Goal: Task Accomplishment & Management: Use online tool/utility

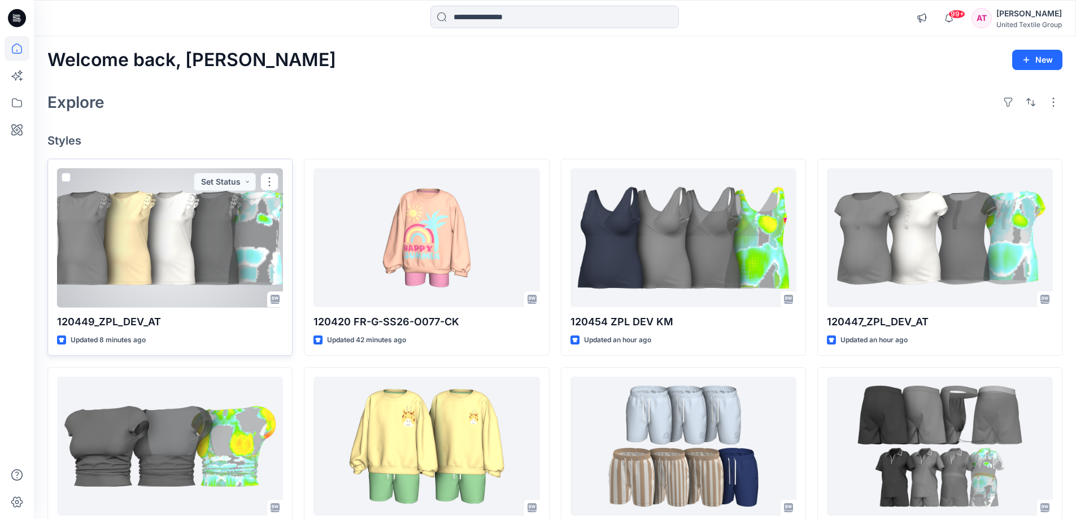
click at [194, 248] on div at bounding box center [170, 237] width 226 height 139
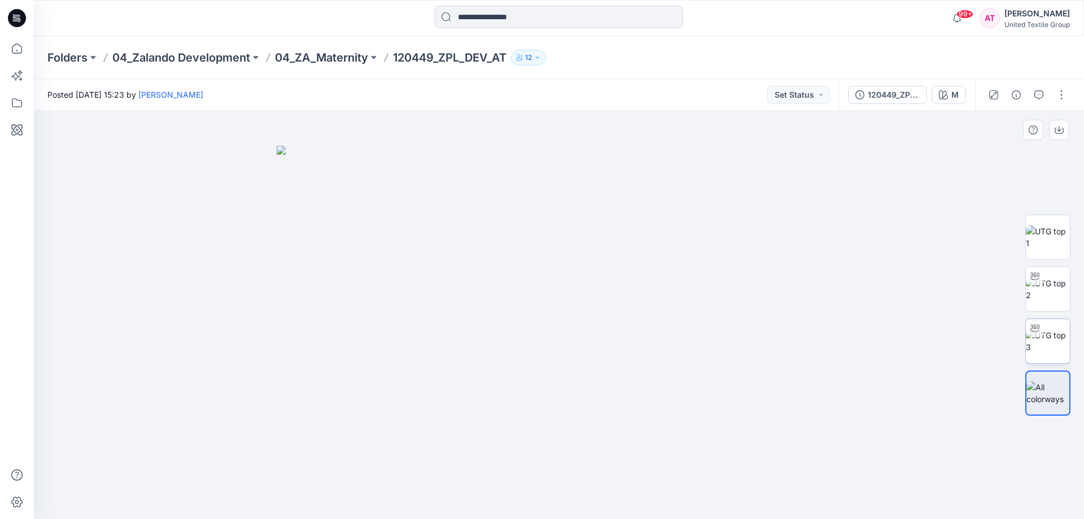
click at [1053, 349] on img at bounding box center [1048, 341] width 44 height 24
drag, startPoint x: 602, startPoint y: 497, endPoint x: 506, endPoint y: 491, distance: 96.2
click at [506, 491] on icon at bounding box center [561, 485] width 342 height 42
click at [18, 47] on icon at bounding box center [17, 48] width 25 height 25
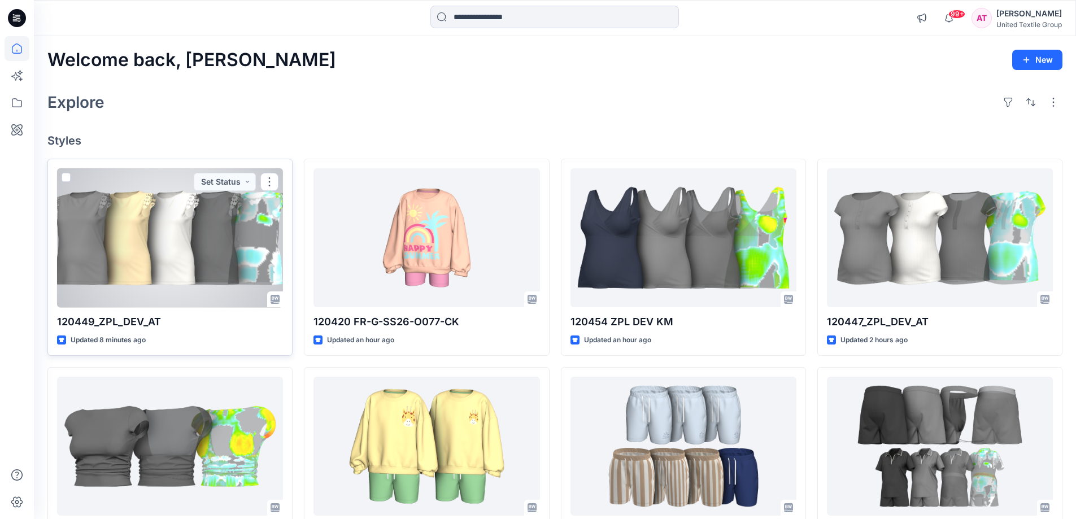
click at [187, 234] on div at bounding box center [170, 237] width 226 height 139
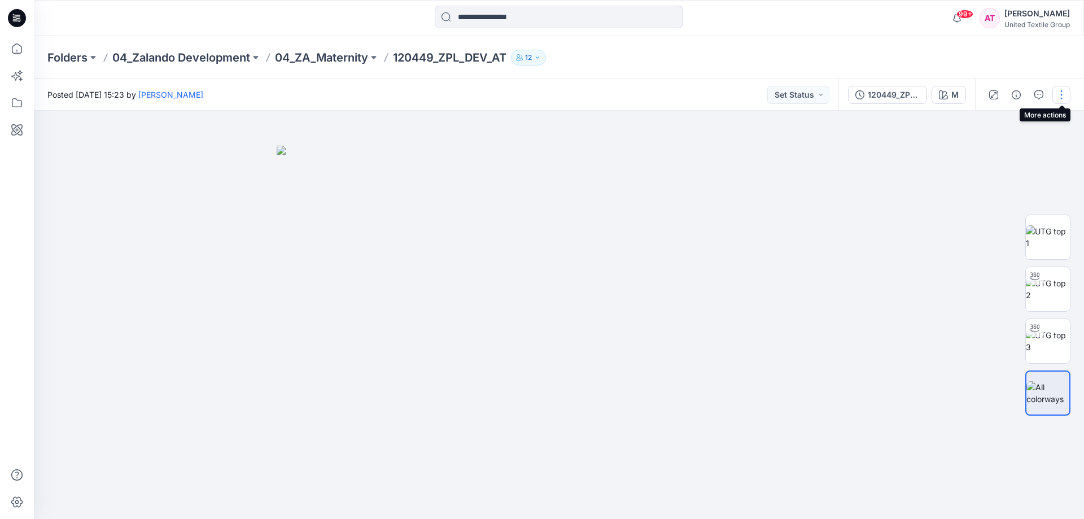
click at [1069, 90] on button "button" at bounding box center [1061, 95] width 18 height 18
click at [994, 157] on p "Edit" at bounding box center [989, 153] width 14 height 12
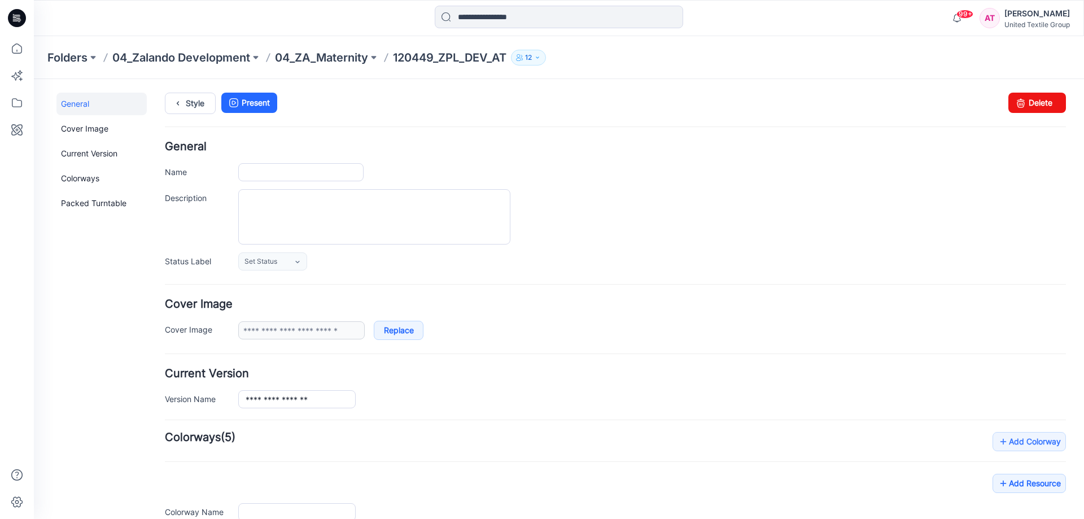
type input "**********"
type input "*"
type input "**********"
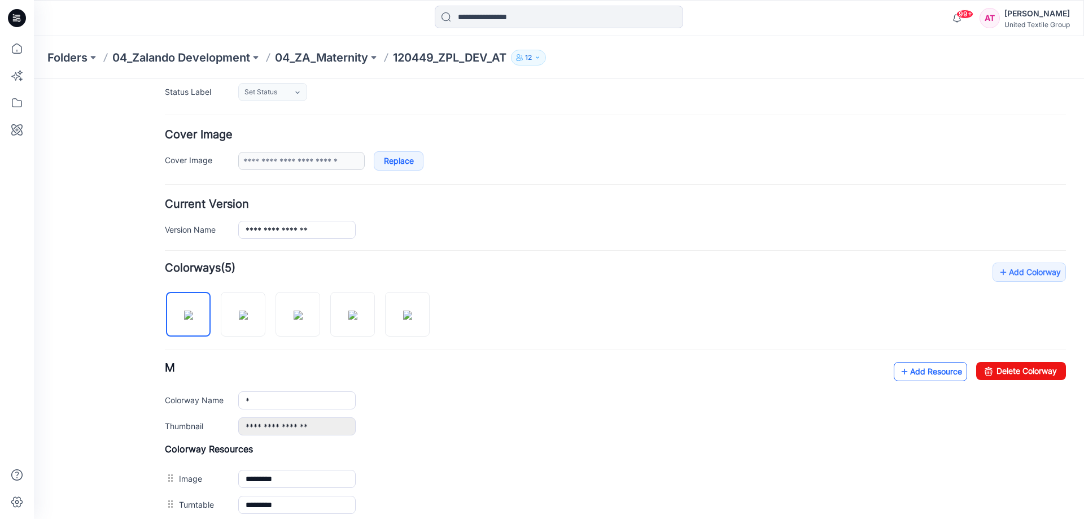
click at [919, 365] on link "Add Resource" at bounding box center [930, 371] width 73 height 19
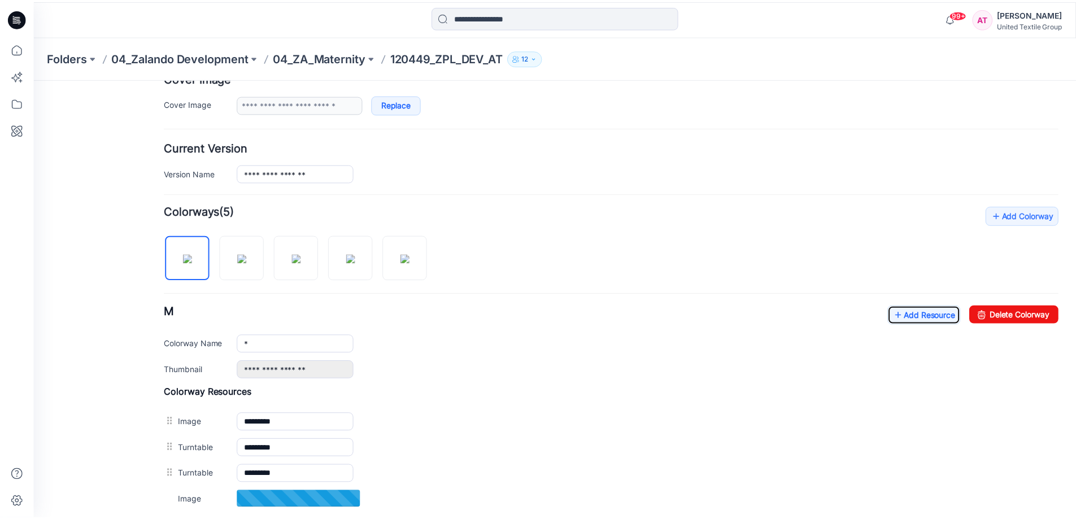
scroll to position [282, 0]
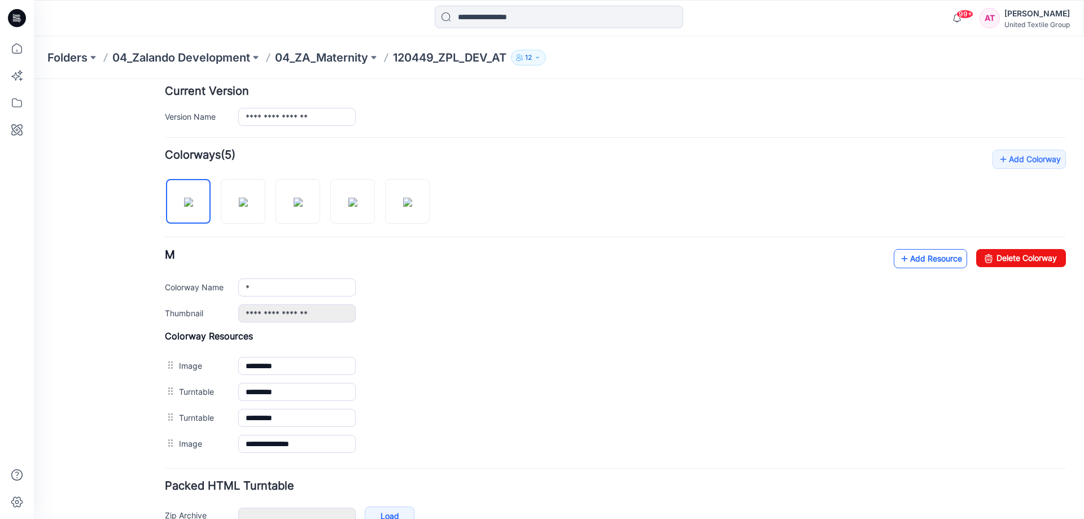
click at [938, 259] on link "Add Resource" at bounding box center [930, 258] width 73 height 19
click at [919, 257] on link "Add Resource" at bounding box center [930, 258] width 73 height 19
click at [11, 51] on icon at bounding box center [17, 48] width 25 height 25
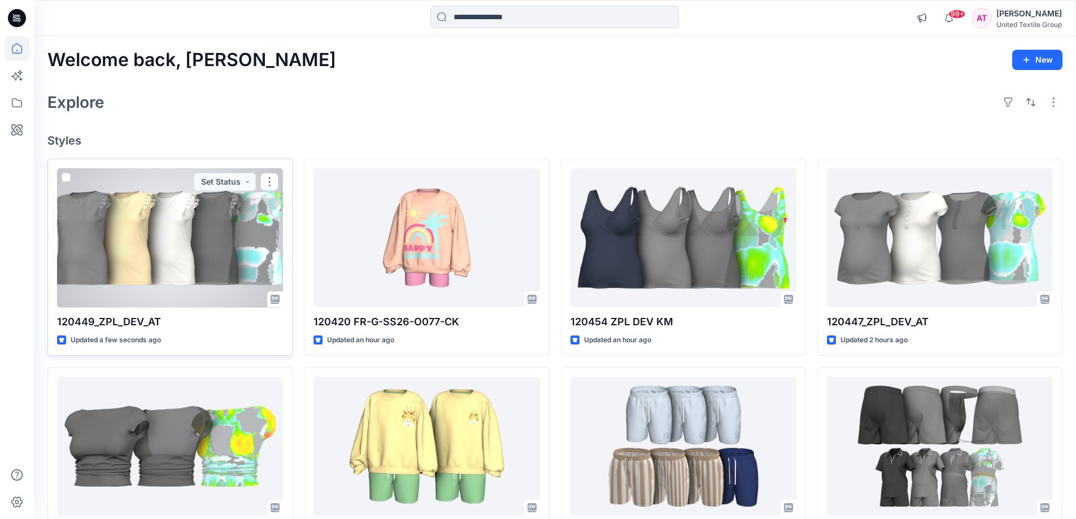
click at [187, 214] on div at bounding box center [170, 237] width 226 height 139
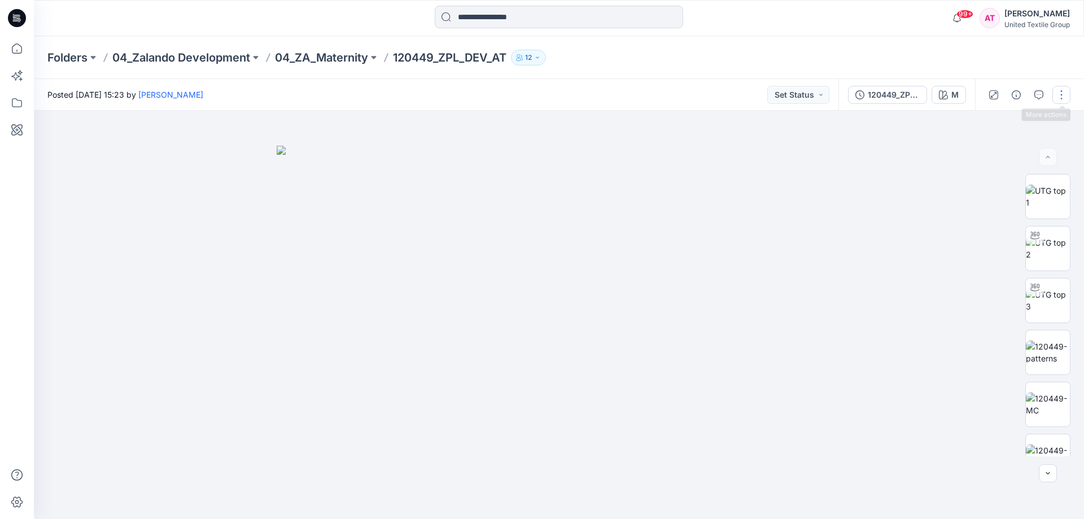
click at [1062, 98] on button "button" at bounding box center [1061, 95] width 18 height 18
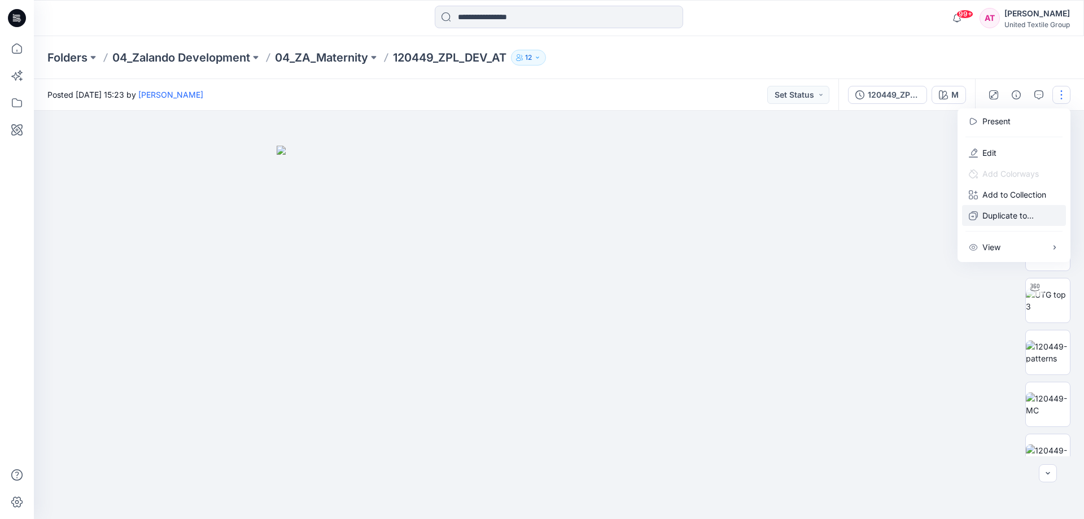
click at [1008, 217] on p "Duplicate to..." at bounding box center [1007, 215] width 51 height 12
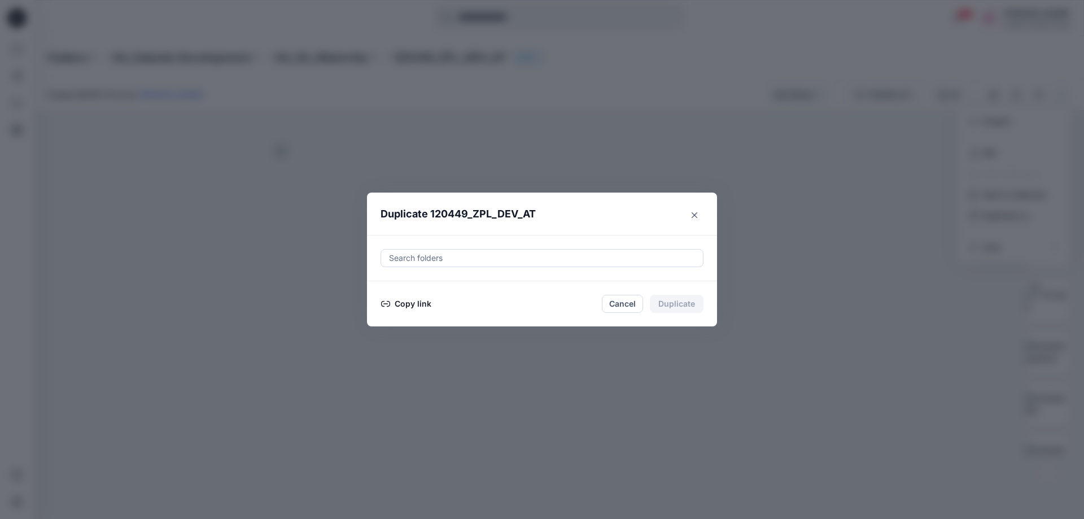
click at [521, 255] on div at bounding box center [542, 258] width 308 height 14
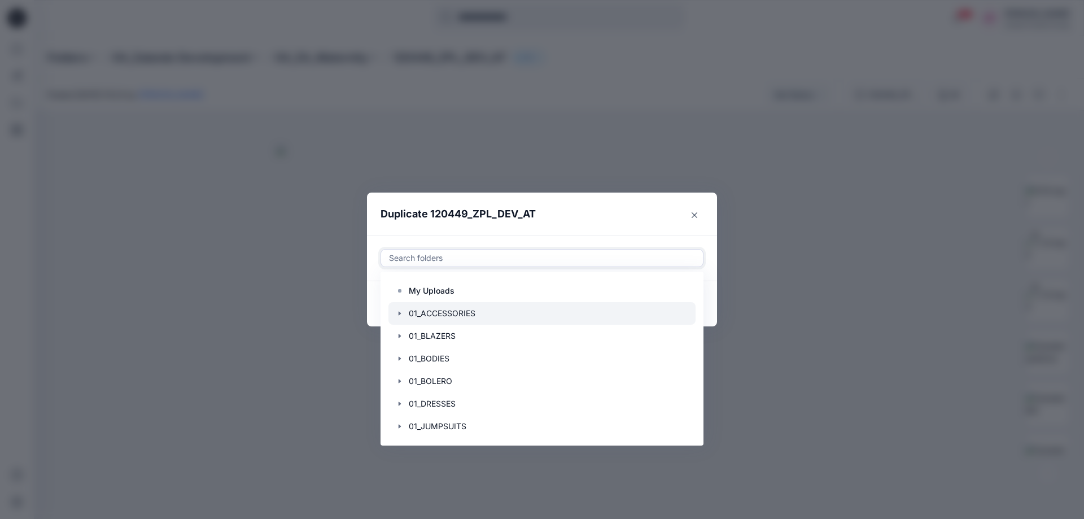
click at [483, 308] on div at bounding box center [541, 313] width 307 height 23
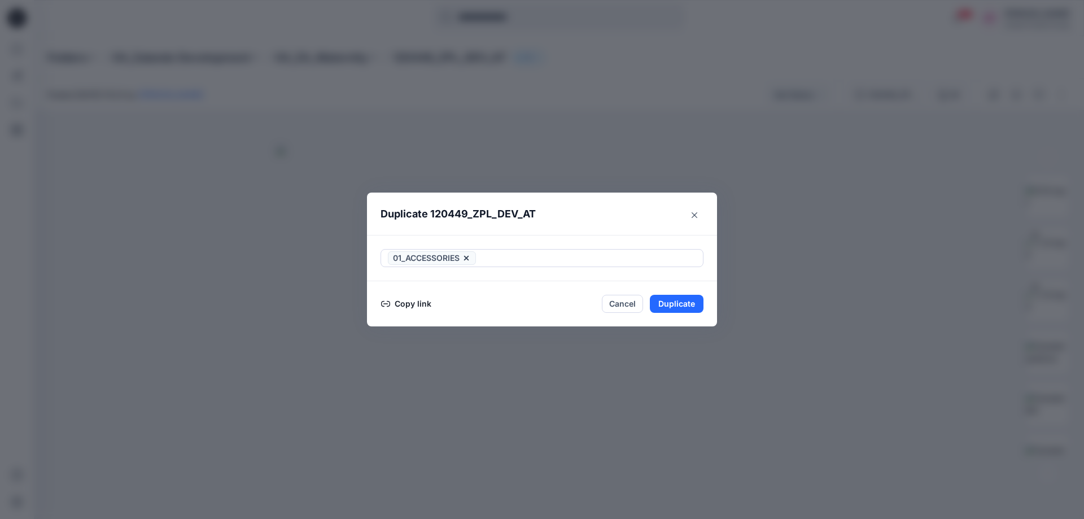
click at [587, 215] on header "Duplicate 120449_ZPL_DEV_AT" at bounding box center [530, 214] width 327 height 43
click at [413, 303] on button "Copy link" at bounding box center [406, 304] width 51 height 14
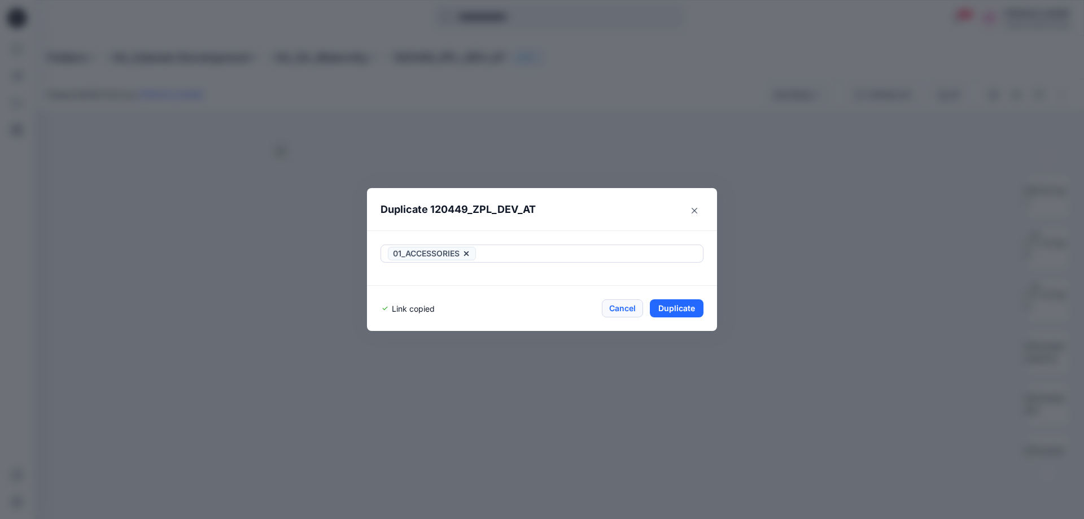
click at [625, 307] on button "Cancel" at bounding box center [622, 308] width 41 height 18
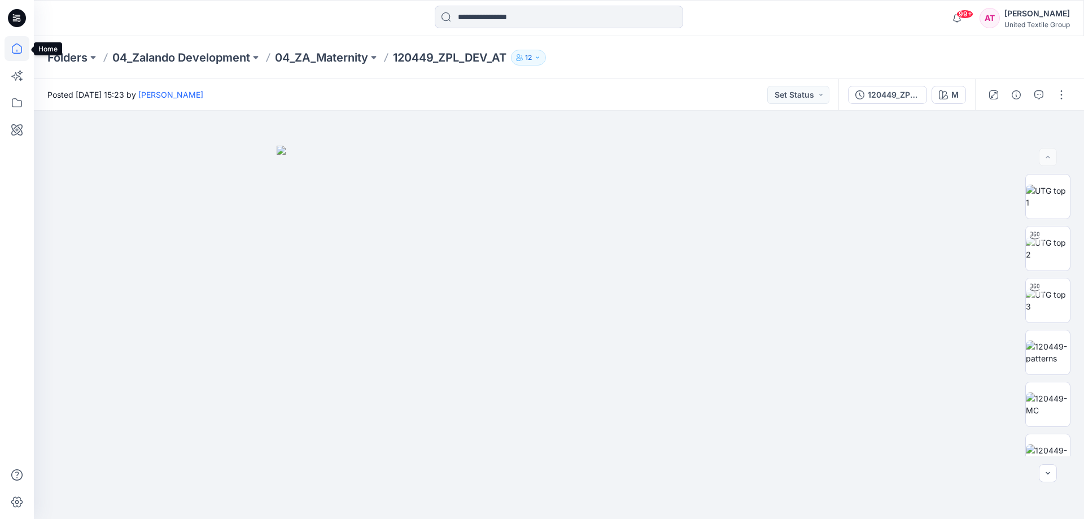
click at [16, 51] on icon at bounding box center [17, 48] width 25 height 25
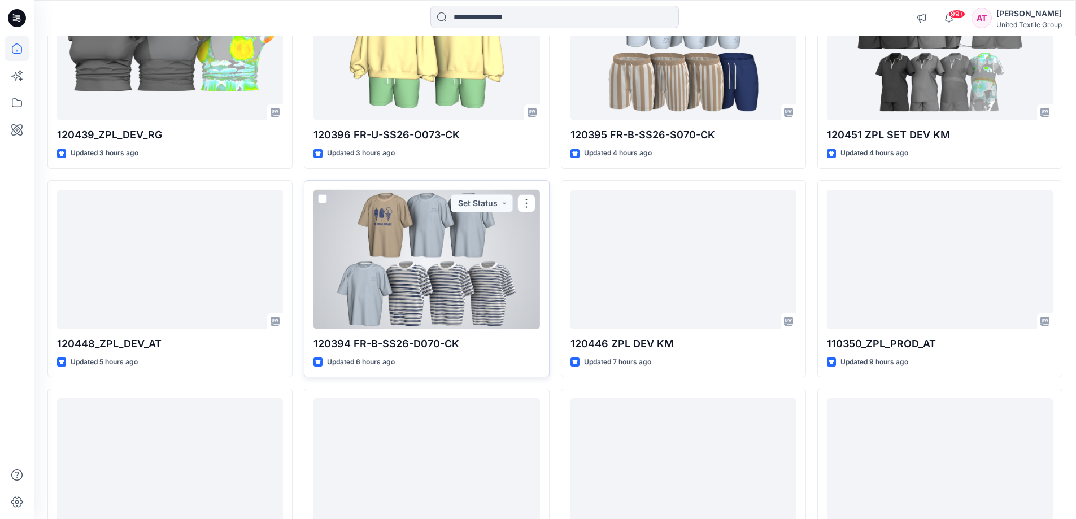
scroll to position [621, 0]
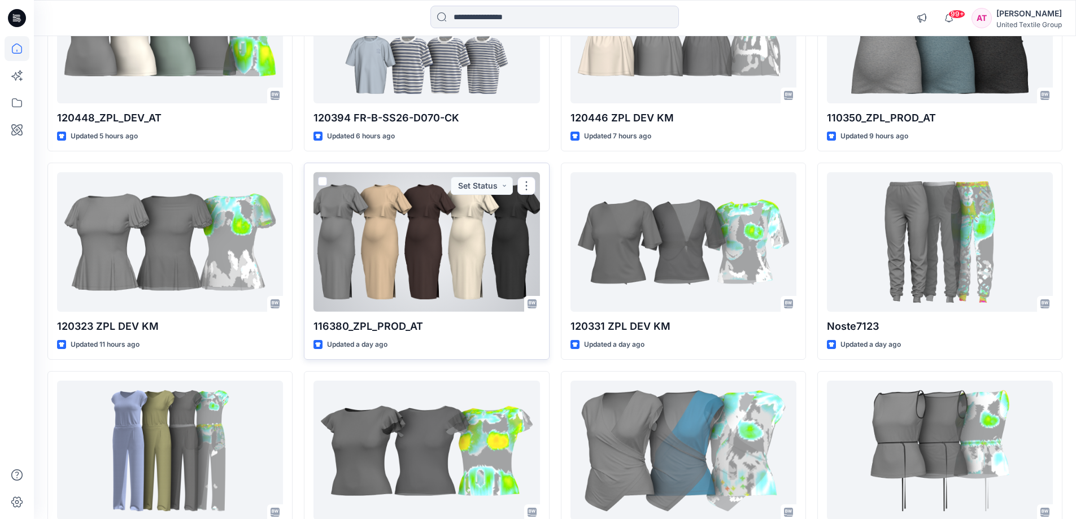
click at [435, 274] on div at bounding box center [426, 241] width 226 height 139
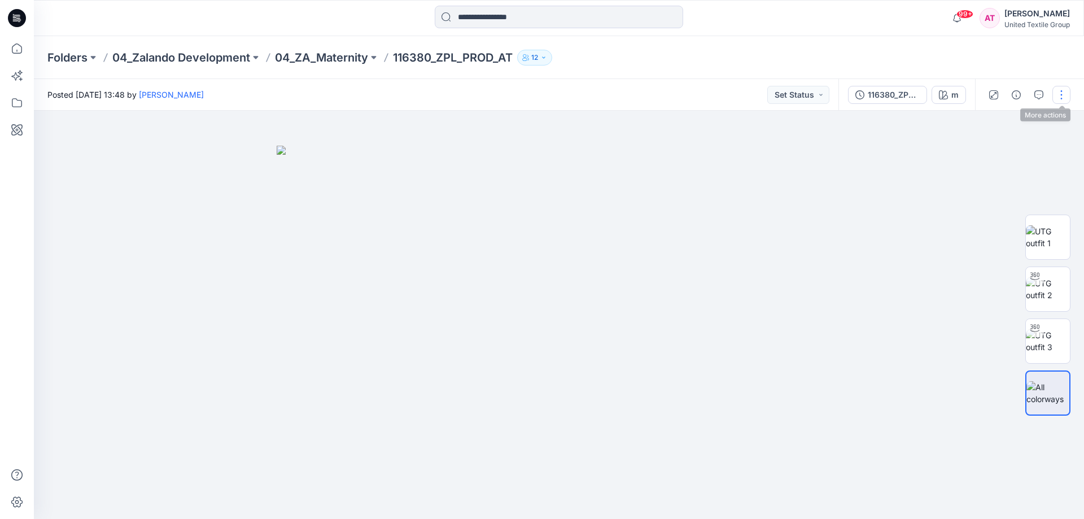
click at [1064, 92] on button "button" at bounding box center [1061, 95] width 18 height 18
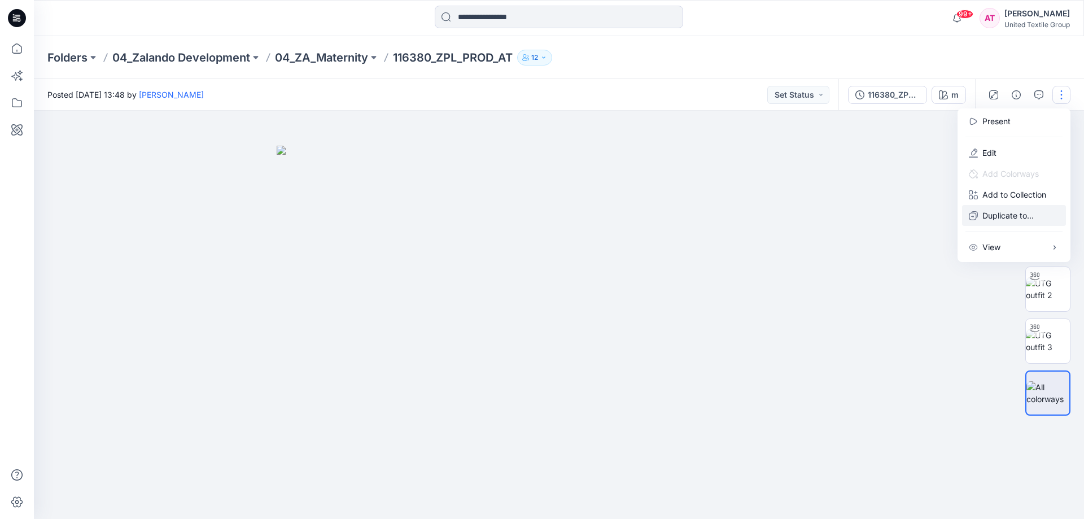
click at [996, 217] on p "Duplicate to..." at bounding box center [1007, 215] width 51 height 12
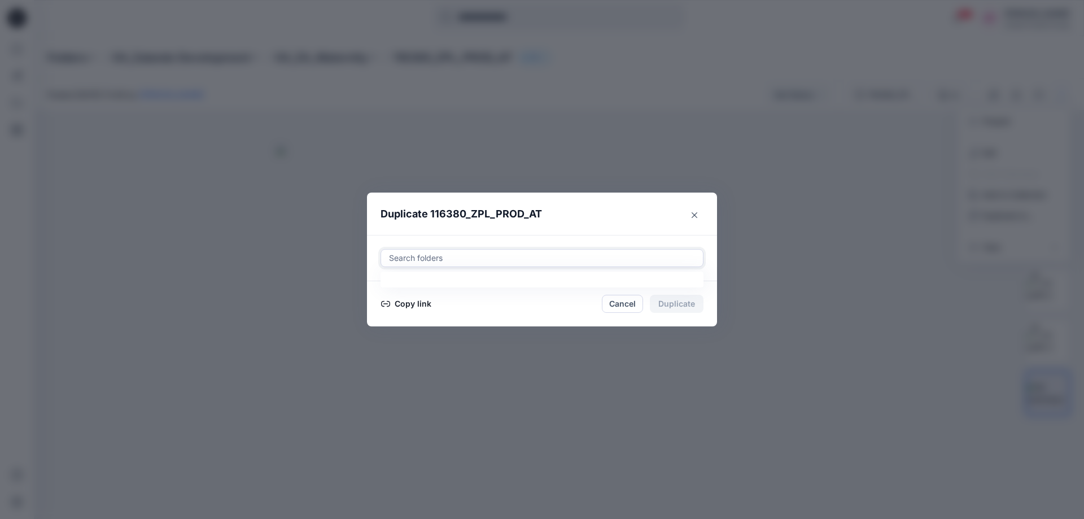
click at [484, 254] on div at bounding box center [542, 258] width 308 height 14
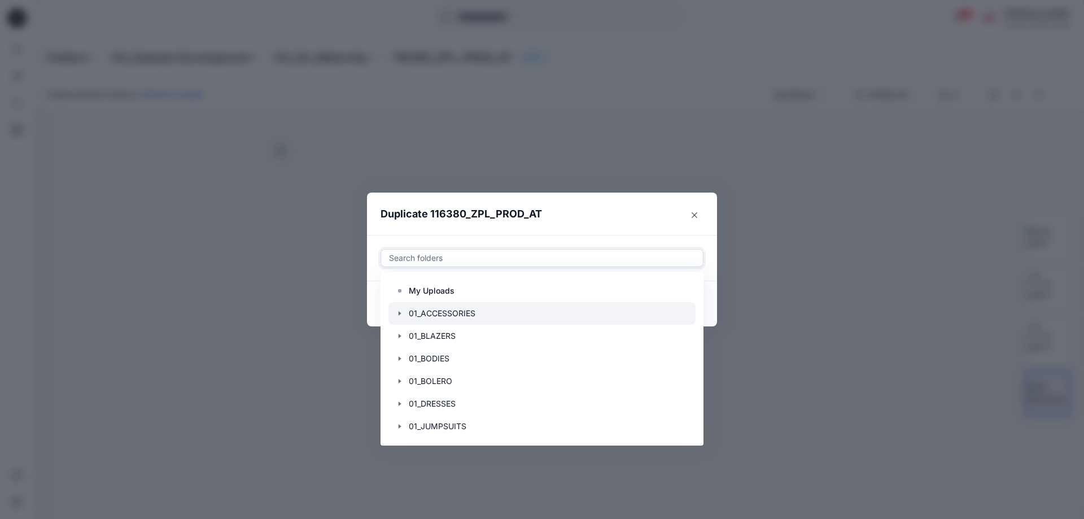
click at [447, 313] on div at bounding box center [541, 313] width 307 height 23
click at [643, 204] on header "Duplicate 116380_ZPL_PROD_AT" at bounding box center [530, 214] width 327 height 43
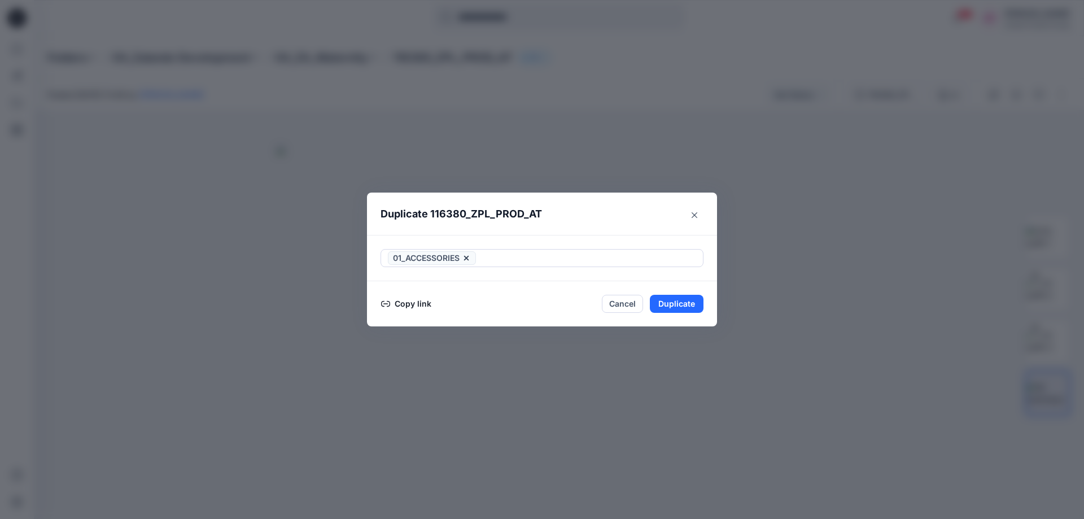
click at [401, 303] on button "Copy link" at bounding box center [406, 304] width 51 height 14
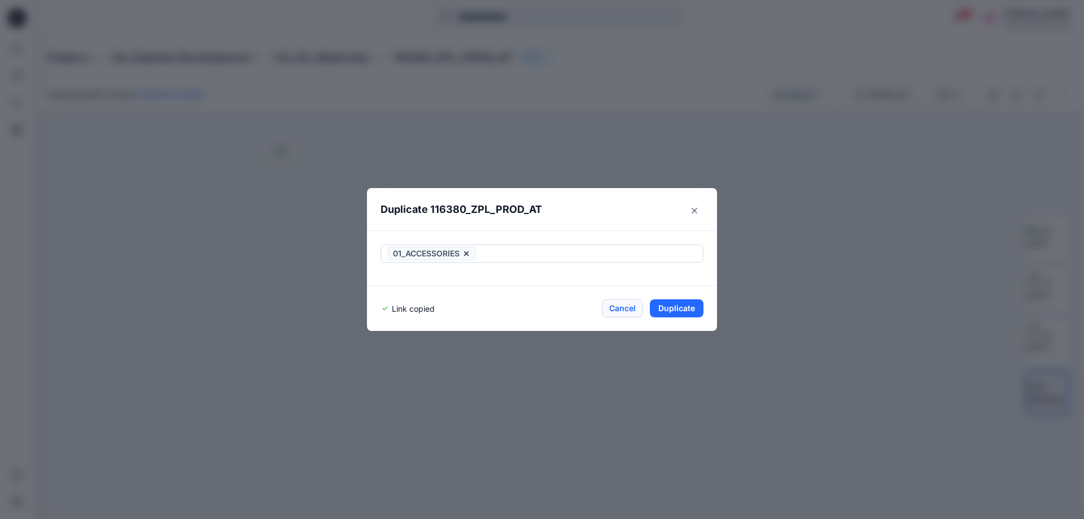
click at [613, 310] on button "Cancel" at bounding box center [622, 308] width 41 height 18
